Goal: Navigation & Orientation: Find specific page/section

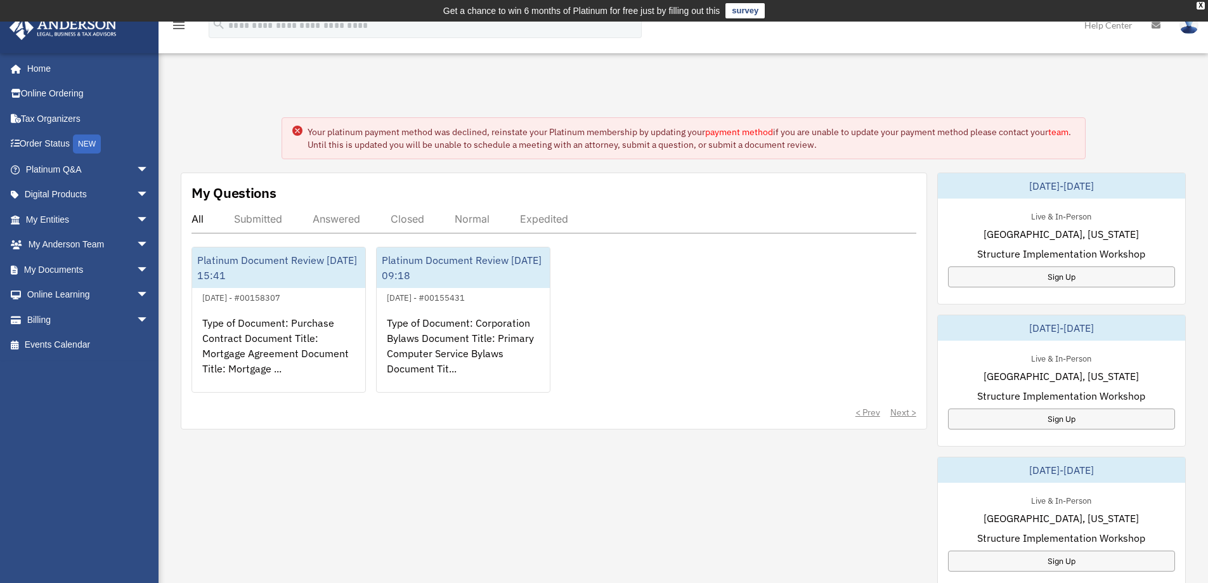
click at [661, 29] on div "menu search Site Menu add dgibble@yahoo.com My Profile Reset Password Logout He…" at bounding box center [604, 31] width 1189 height 43
click at [44, 71] on link "Home" at bounding box center [88, 68] width 159 height 25
click at [741, 133] on link "payment method" at bounding box center [739, 131] width 68 height 11
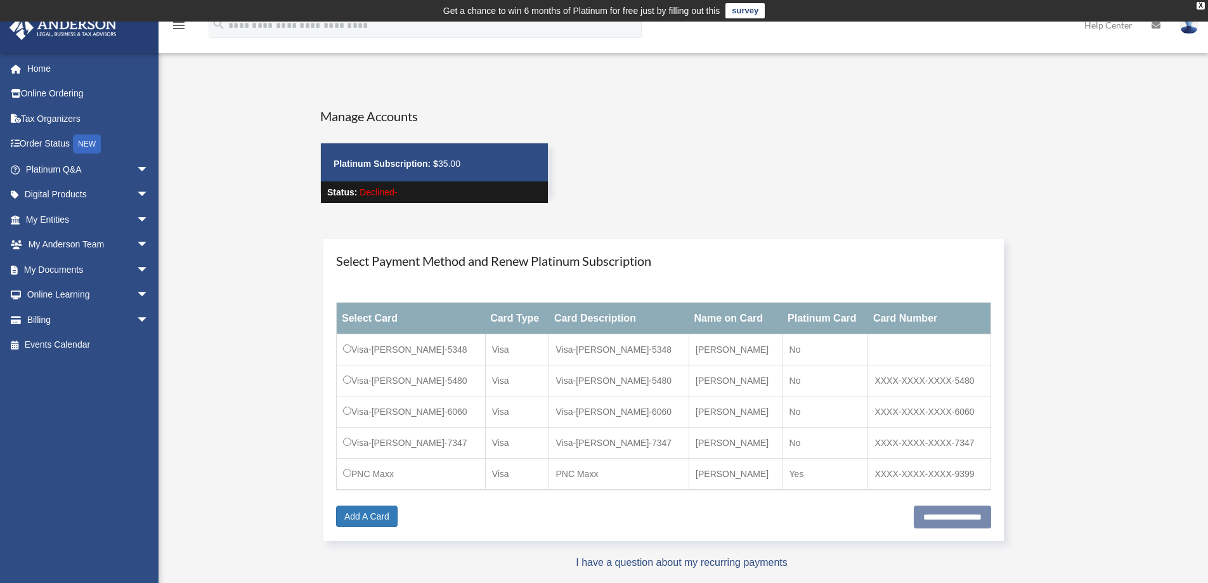
scroll to position [63, 0]
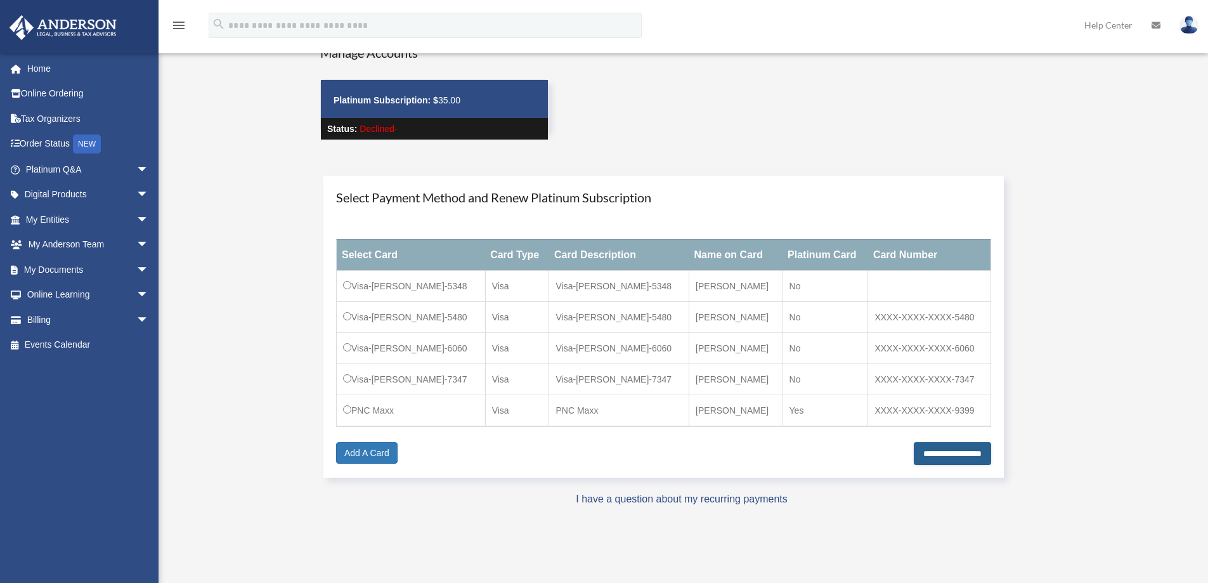
click at [925, 452] on input "**********" at bounding box center [952, 453] width 77 height 23
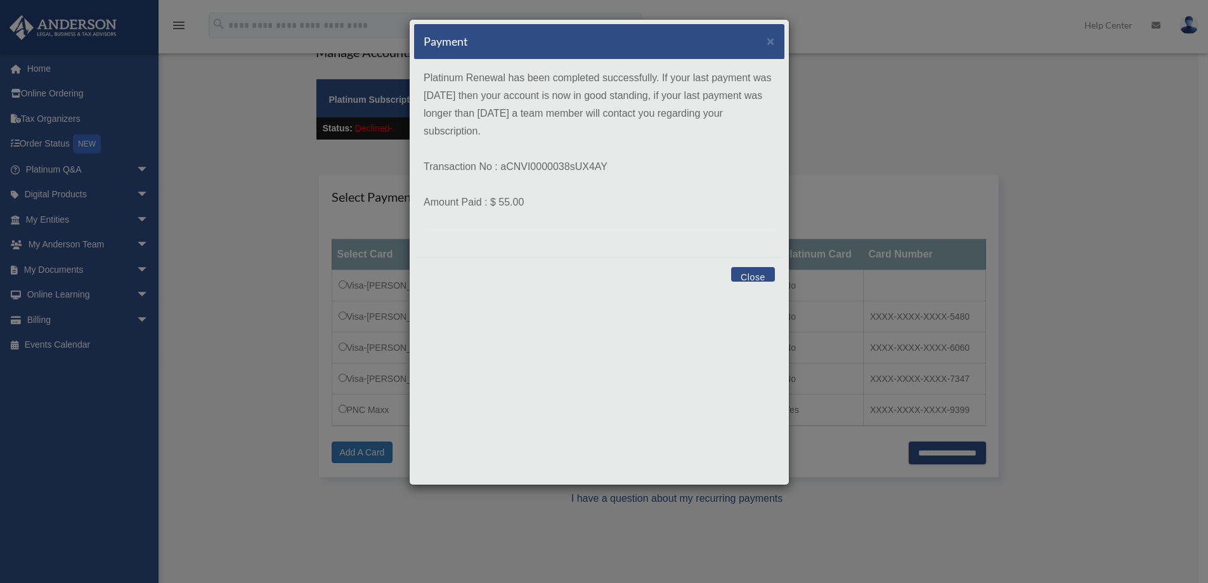
click at [746, 276] on button "Close" at bounding box center [753, 274] width 44 height 15
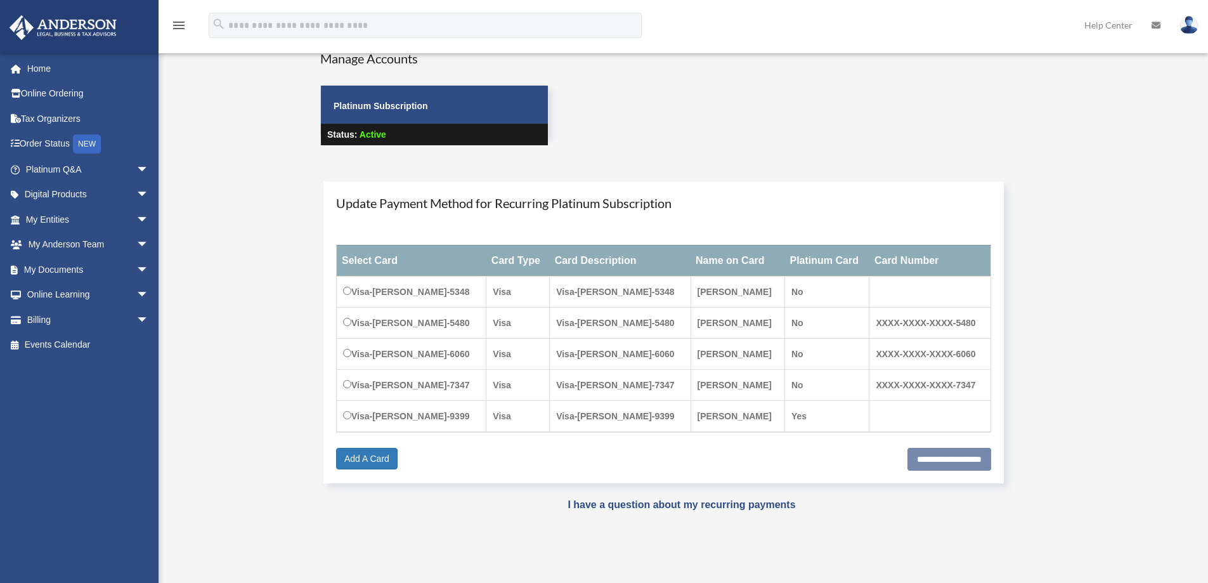
scroll to position [11, 0]
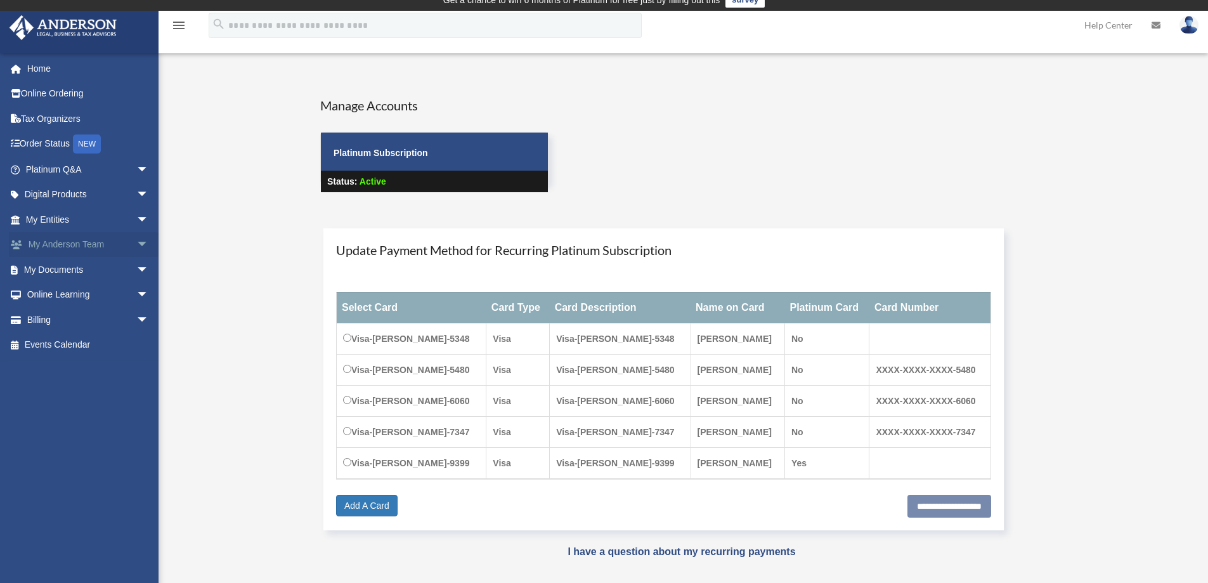
click at [74, 244] on link "My [PERSON_NAME] Team arrow_drop_down" at bounding box center [88, 244] width 159 height 25
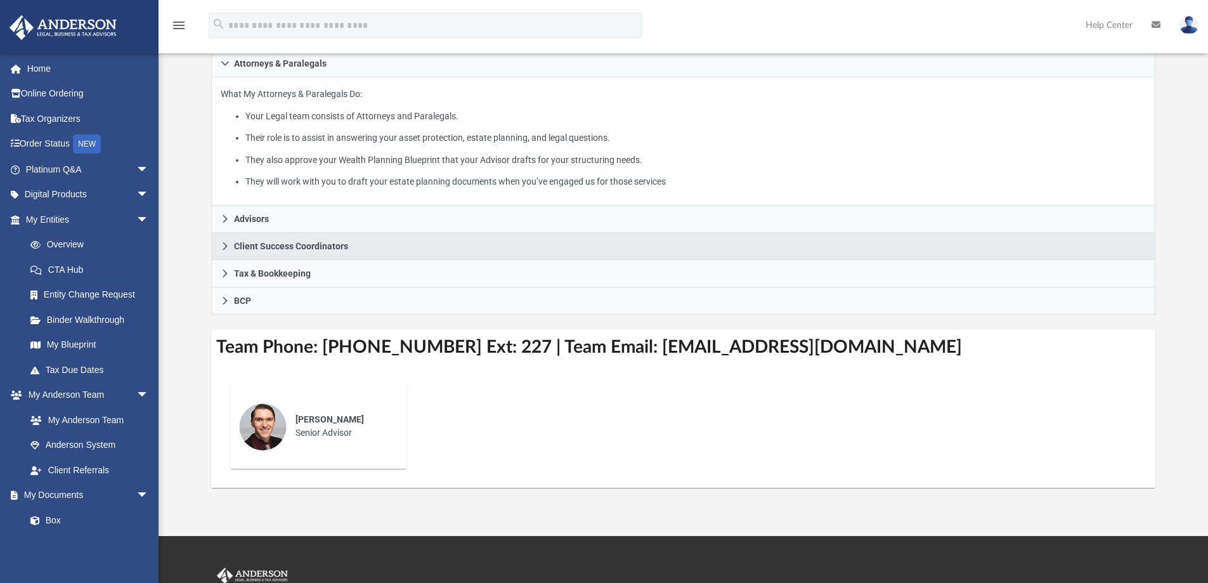
scroll to position [254, 0]
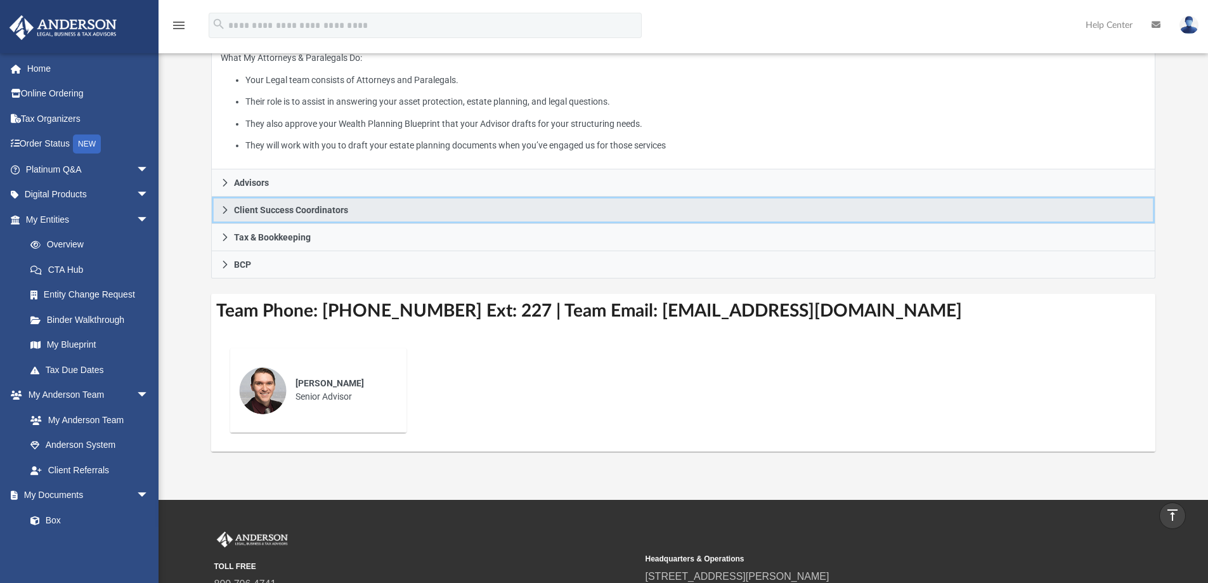
click at [225, 208] on icon at bounding box center [225, 209] width 9 height 9
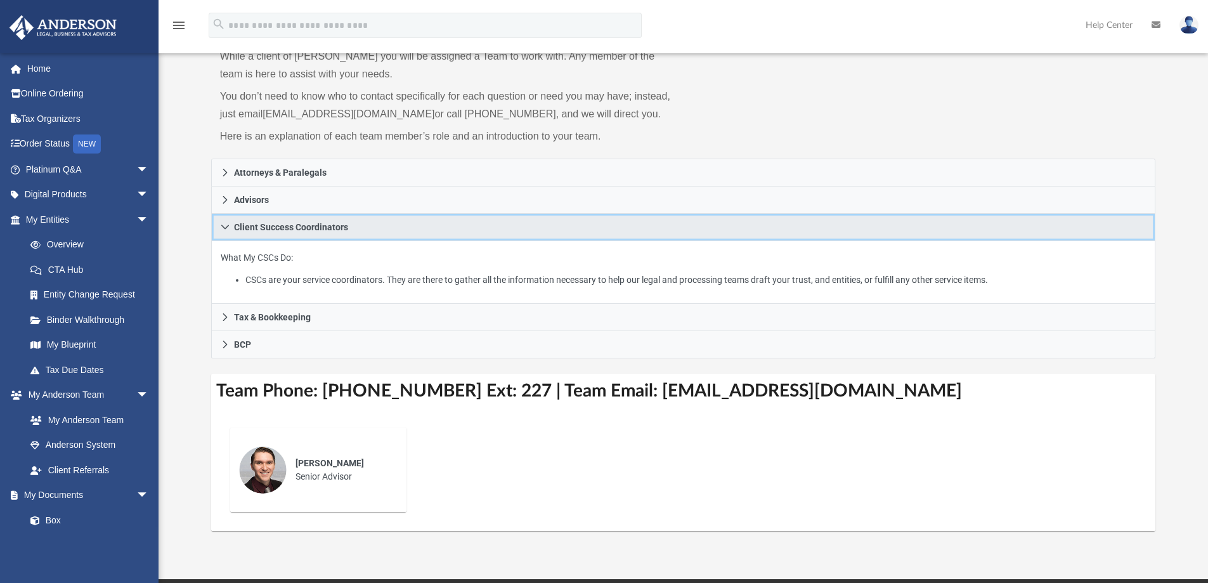
scroll to position [0, 0]
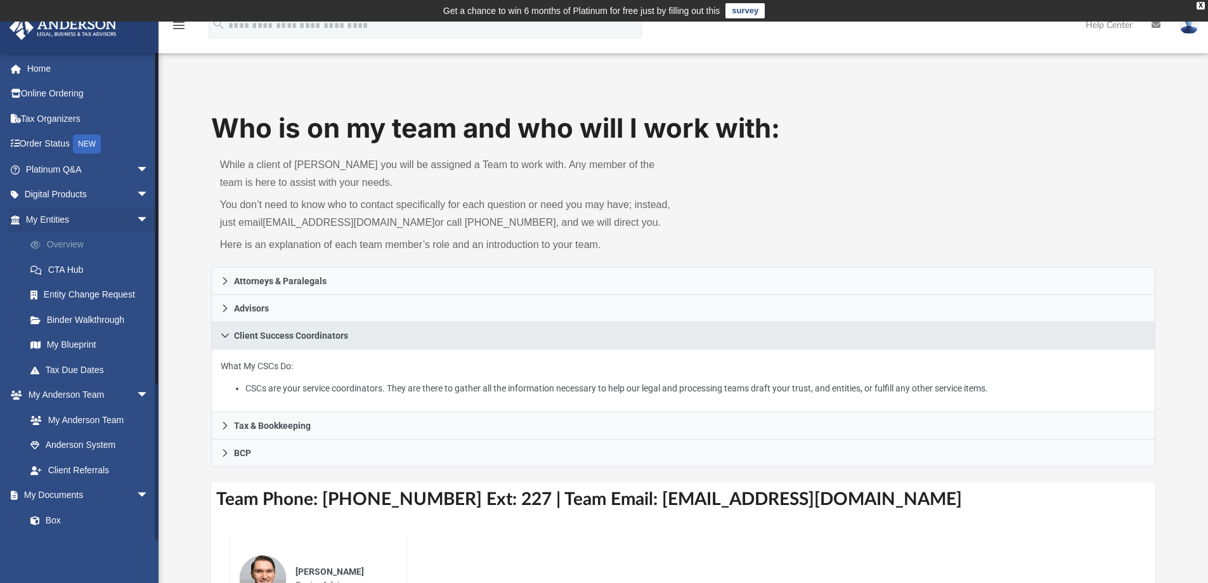
click at [53, 238] on link "Overview" at bounding box center [93, 244] width 150 height 25
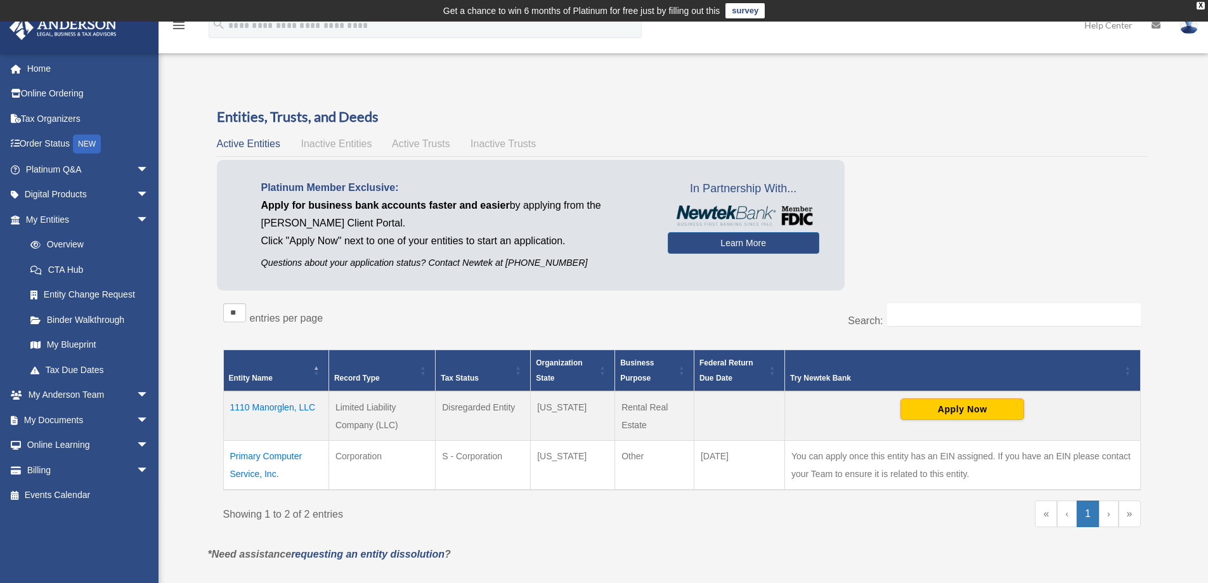
click at [351, 142] on span "Inactive Entities" at bounding box center [336, 143] width 71 height 11
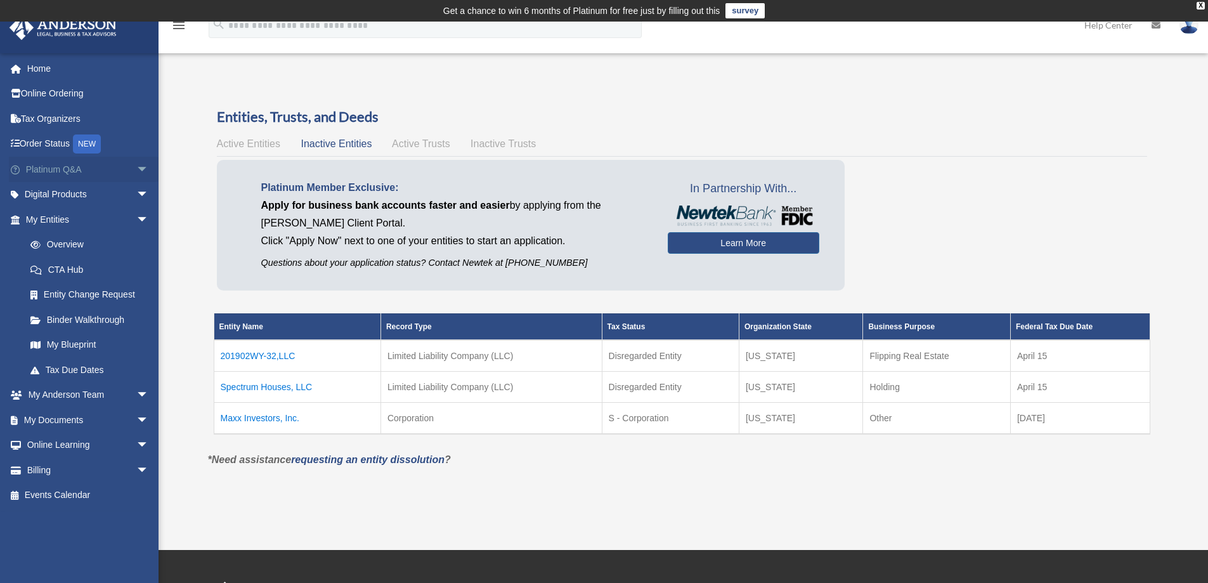
click at [136, 167] on span "arrow_drop_down" at bounding box center [148, 170] width 25 height 26
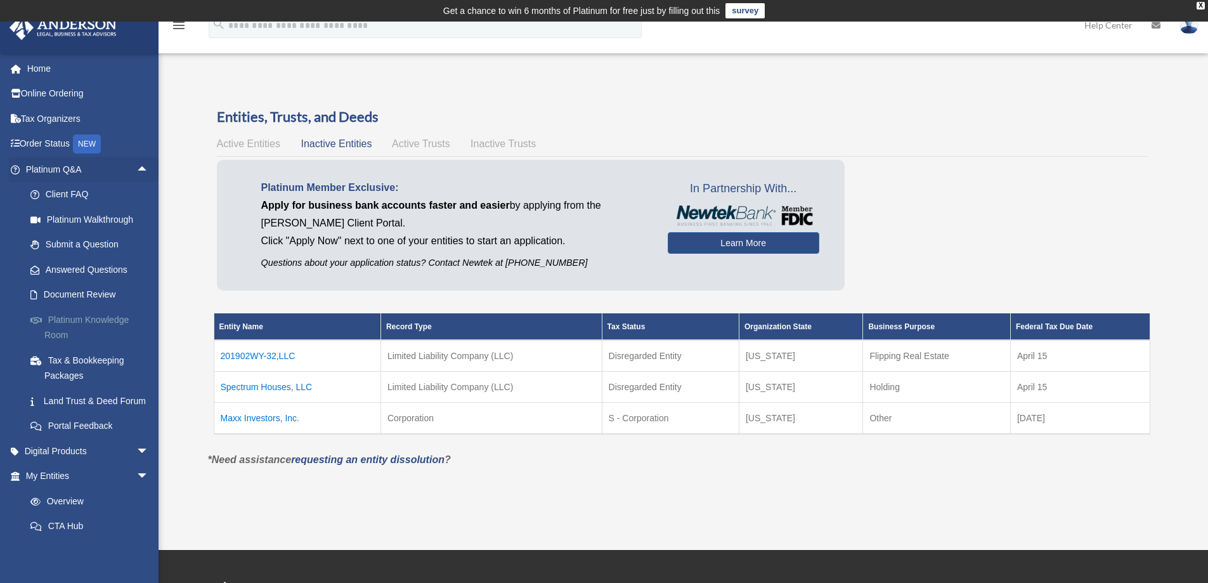
click at [113, 322] on link "Platinum Knowledge Room" at bounding box center [93, 327] width 150 height 41
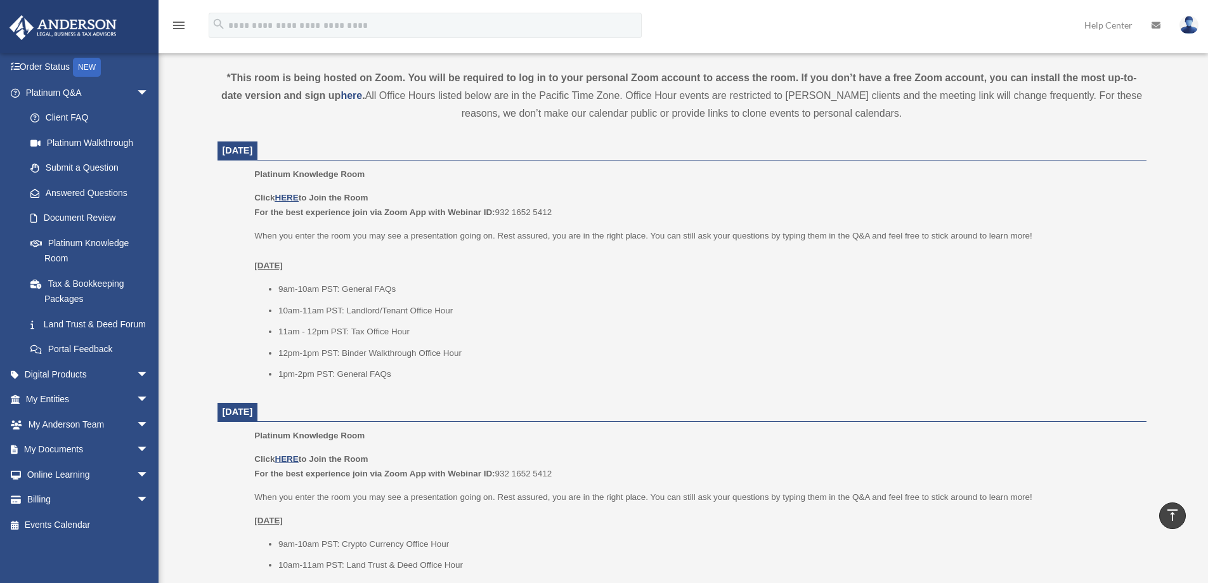
scroll to position [444, 0]
click at [294, 197] on u "HERE" at bounding box center [286, 197] width 23 height 10
click at [90, 230] on link "Platinum Knowledge Room" at bounding box center [93, 250] width 150 height 41
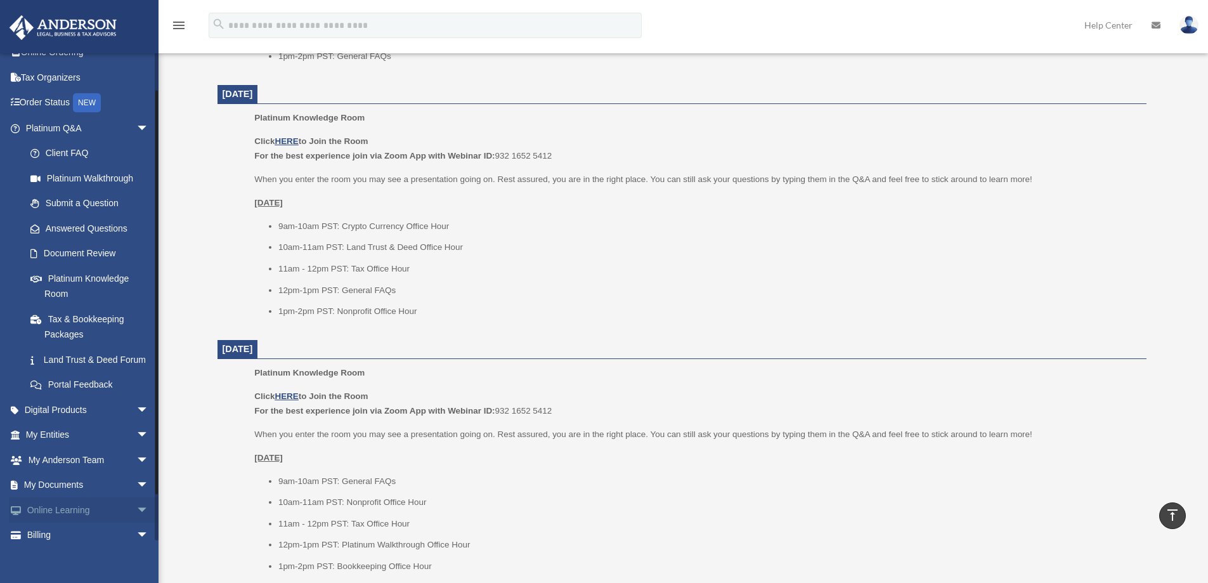
scroll to position [92, 0]
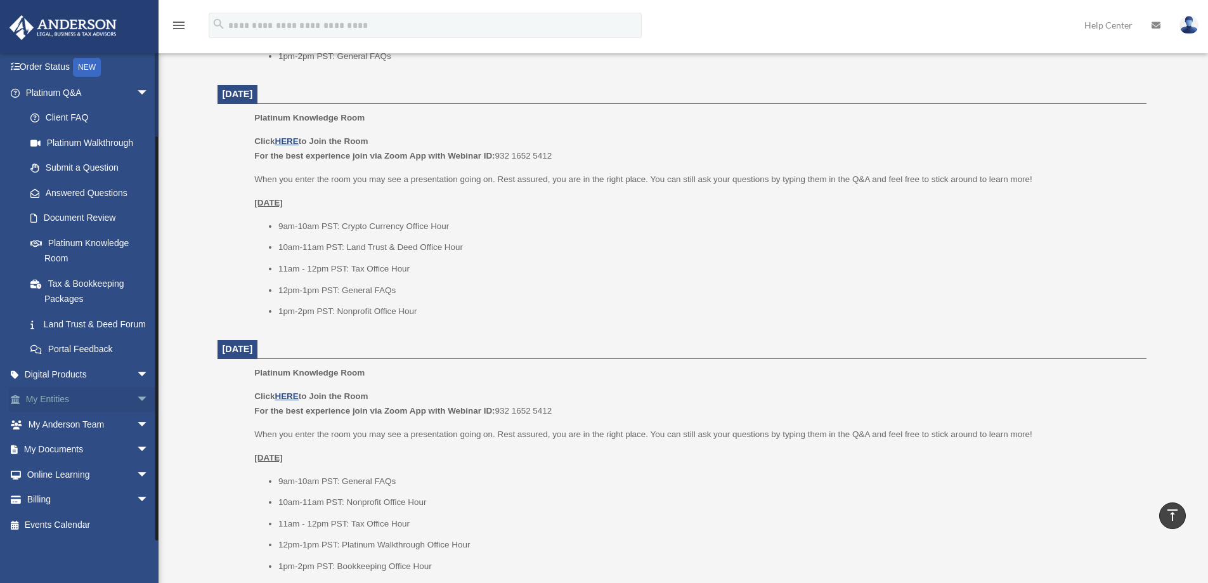
click at [136, 397] on span "arrow_drop_down" at bounding box center [148, 400] width 25 height 26
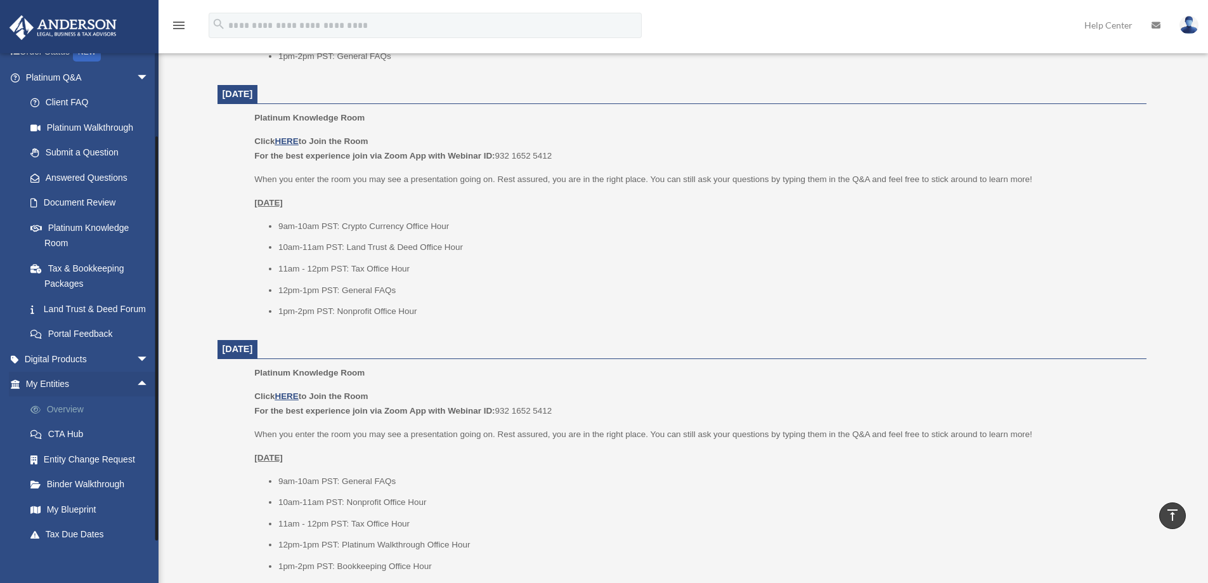
click at [77, 422] on link "Overview" at bounding box center [93, 408] width 150 height 25
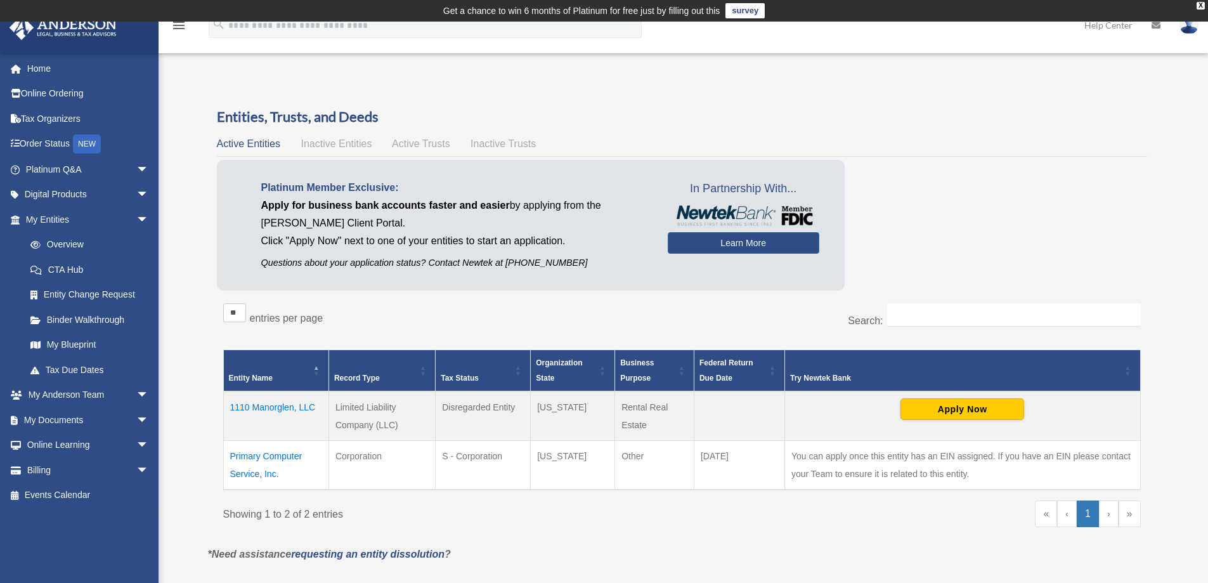
click at [339, 143] on span "Inactive Entities" at bounding box center [336, 143] width 71 height 11
